Goal: Task Accomplishment & Management: Understand process/instructions

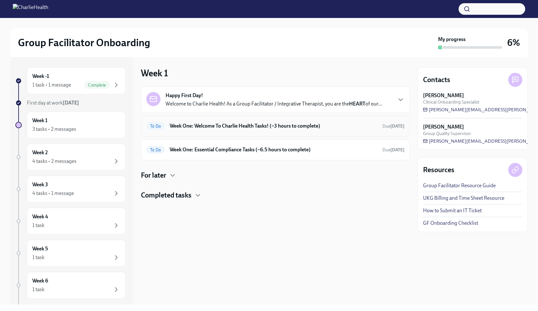
click at [231, 127] on h6 "Week One: Welcome To Charlie Health Tasks! (~3 hours to complete)" at bounding box center [274, 125] width 208 height 7
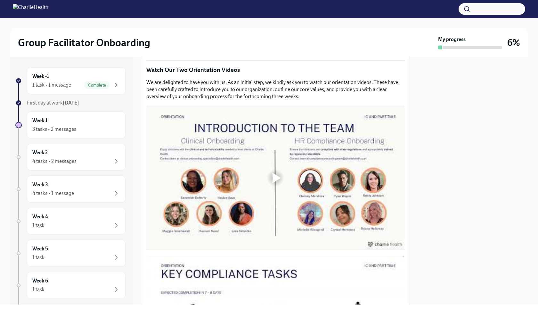
scroll to position [295, 0]
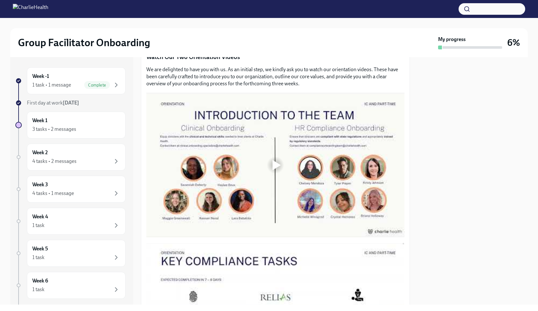
click at [275, 165] on div at bounding box center [277, 165] width 8 height 10
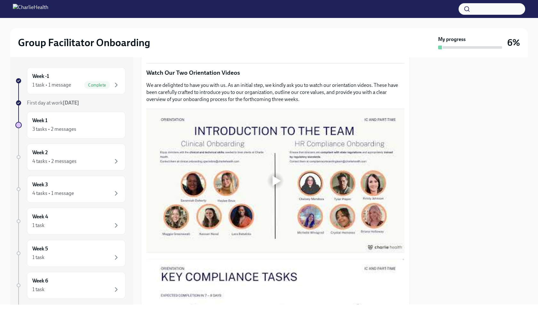
scroll to position [315, 0]
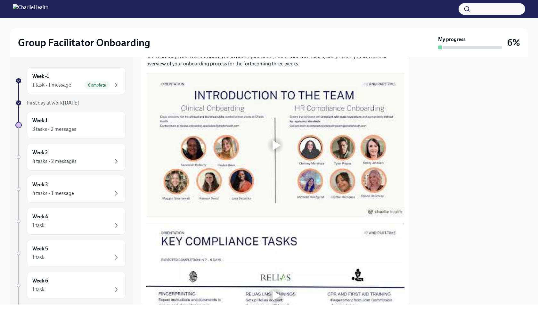
click at [274, 146] on div at bounding box center [277, 145] width 8 height 10
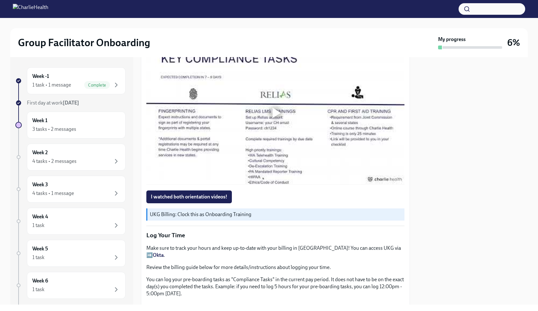
scroll to position [498, 0]
click at [275, 112] on div at bounding box center [277, 112] width 8 height 10
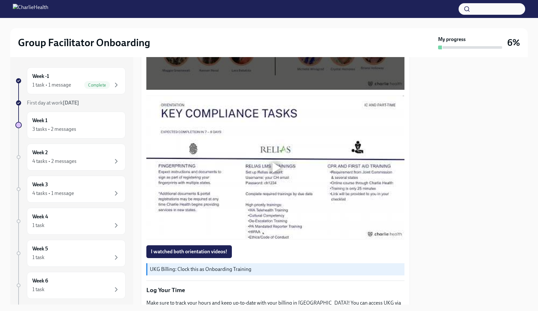
scroll to position [458, 0]
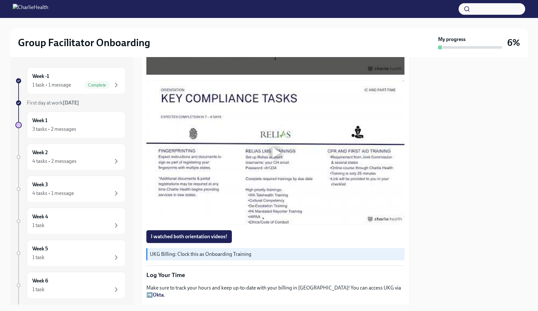
click at [276, 148] on div at bounding box center [277, 152] width 8 height 10
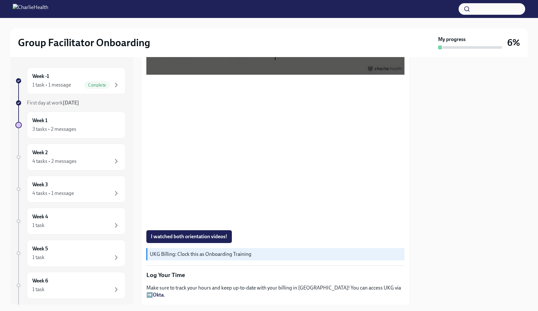
click at [456, 161] on div at bounding box center [473, 180] width 110 height 247
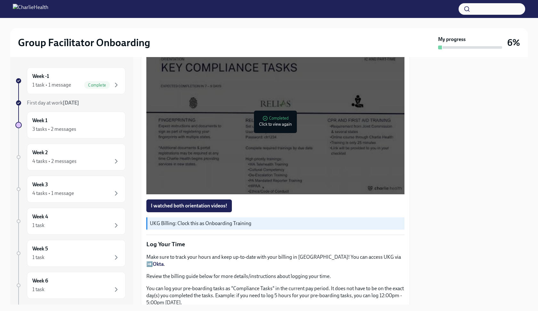
scroll to position [490, 0]
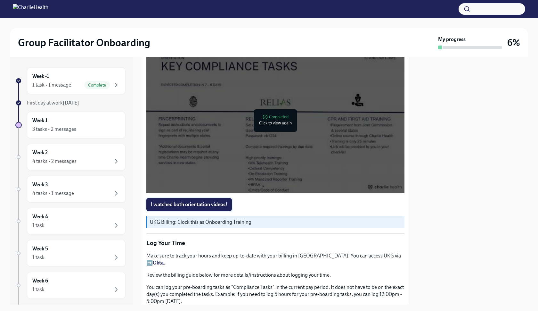
click at [215, 206] on span "I watched both orientation videos!" at bounding box center [189, 204] width 77 height 6
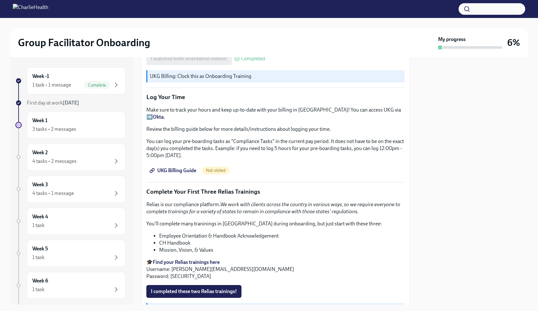
scroll to position [636, 0]
click at [170, 167] on span "UKG Billing Guide" at bounding box center [173, 170] width 45 height 6
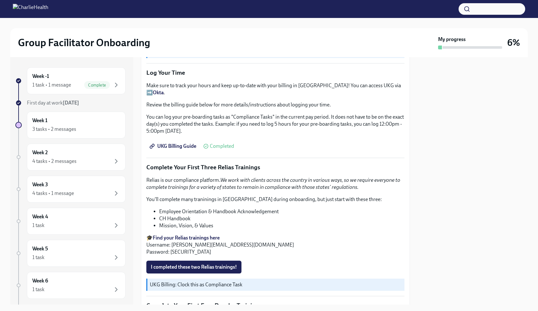
scroll to position [663, 0]
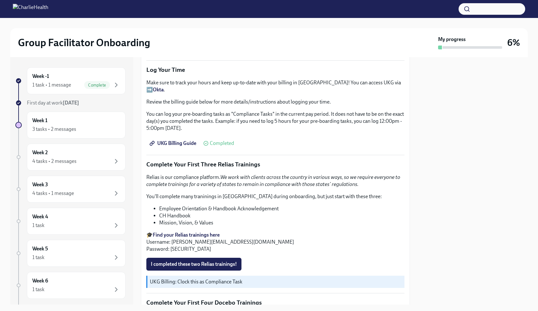
click at [184, 232] on strong "Find your Relias trainings here" at bounding box center [186, 235] width 67 height 6
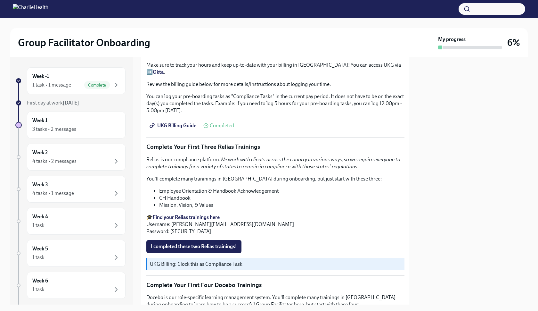
scroll to position [682, 0]
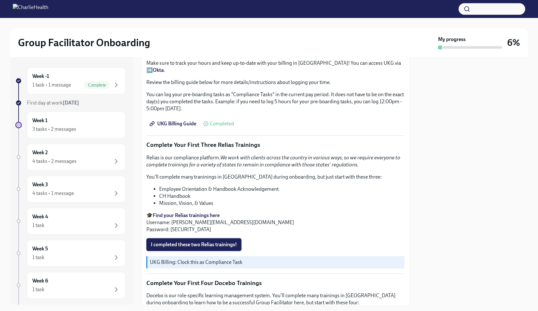
click at [178, 241] on span "I completed these two Relias trainings!" at bounding box center [194, 244] width 86 height 6
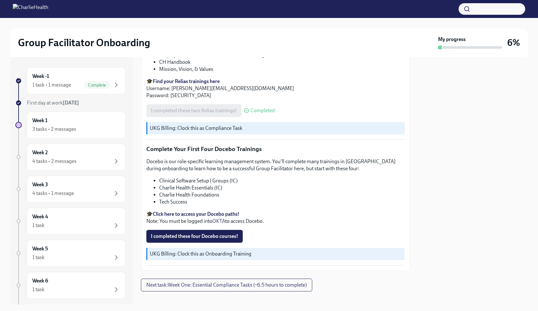
scroll to position [816, 0]
click at [196, 211] on strong "Click here to access your Docebo paths!" at bounding box center [196, 214] width 87 height 6
click at [68, 156] on div "Week 2 4 tasks • 2 messages" at bounding box center [76, 157] width 88 height 16
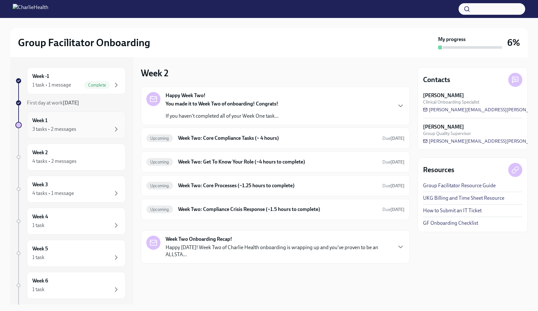
click at [104, 129] on div "3 tasks • 2 messages" at bounding box center [76, 129] width 88 height 8
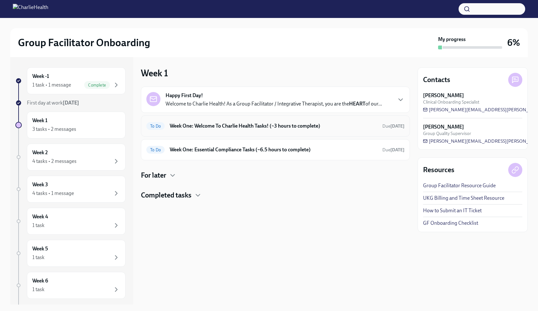
click at [275, 131] on div "To Do Week One: Welcome To Charlie Health Tasks! (~3 hours to complete) Due [DA…" at bounding box center [275, 125] width 269 height 21
click at [268, 128] on h6 "Week One: Welcome To Charlie Health Tasks! (~3 hours to complete)" at bounding box center [274, 125] width 208 height 7
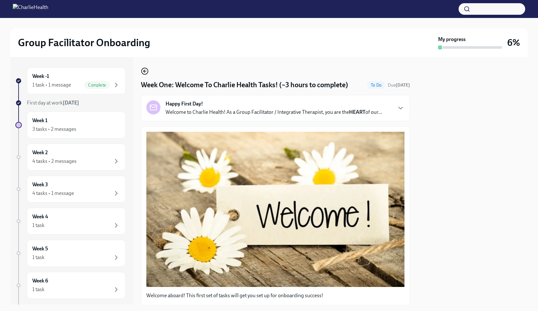
click at [148, 73] on icon "button" at bounding box center [145, 71] width 8 height 8
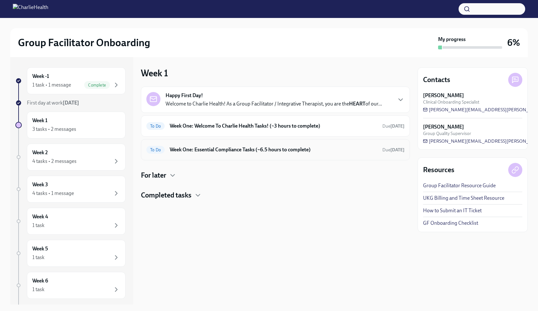
click at [187, 149] on h6 "Week One: Essential Compliance Tasks (~6.5 hours to complete)" at bounding box center [274, 149] width 208 height 7
